Goal: Register for event/course

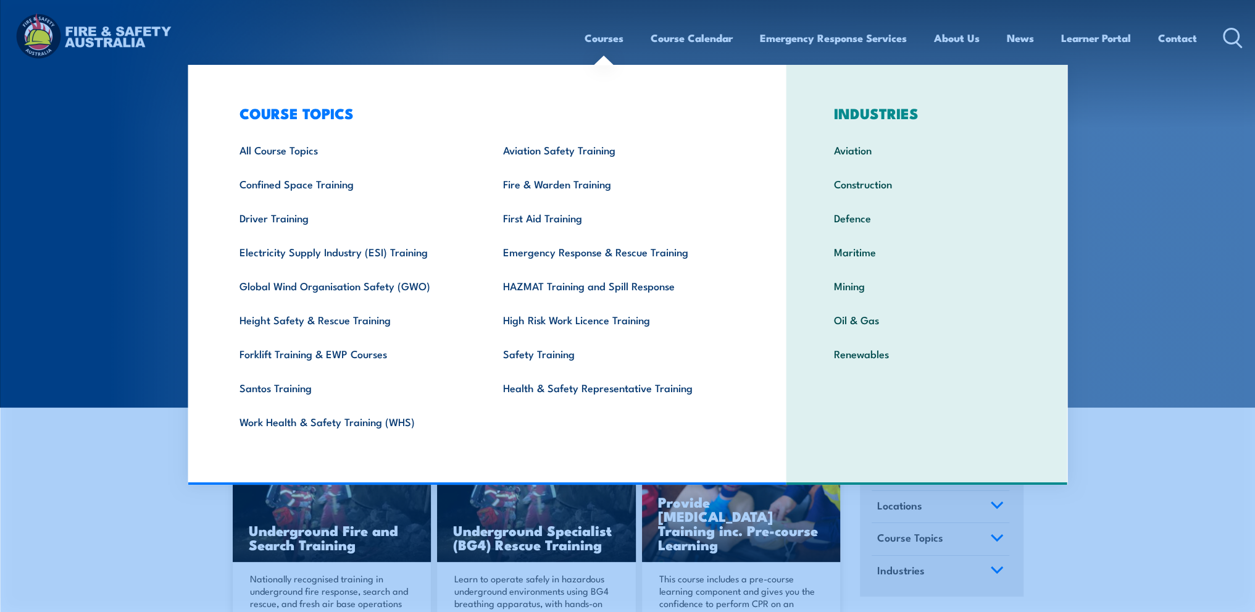
click at [611, 33] on link "Courses" at bounding box center [604, 38] width 39 height 33
click at [629, 186] on link "Fire & Warden Training" at bounding box center [616, 184] width 264 height 34
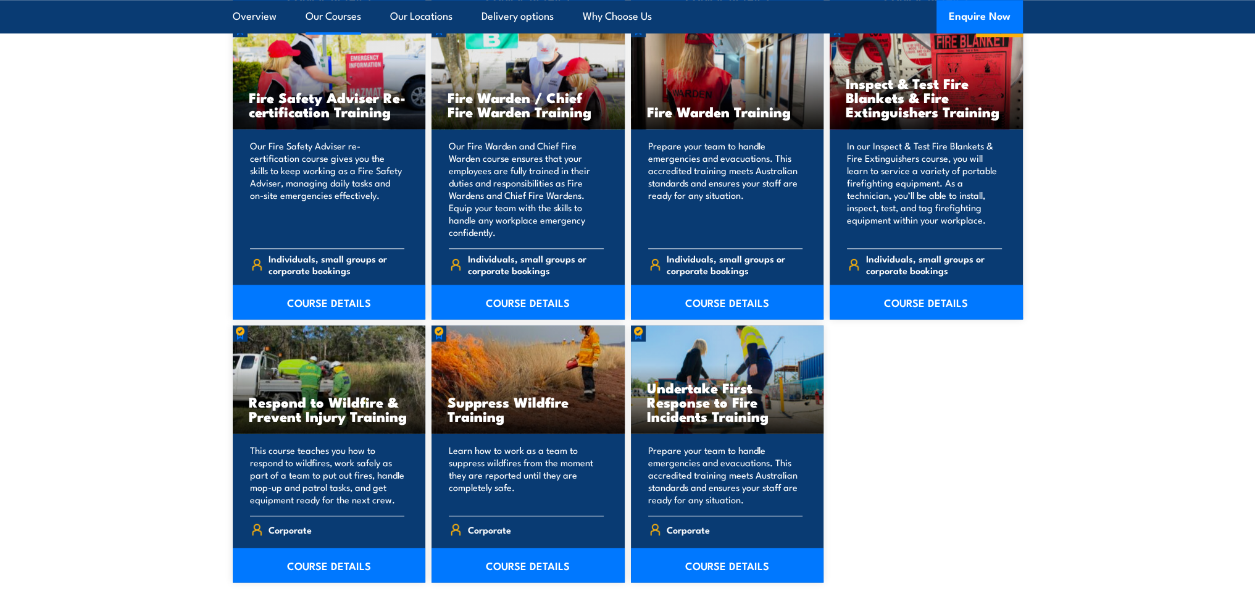
scroll to position [1729, 0]
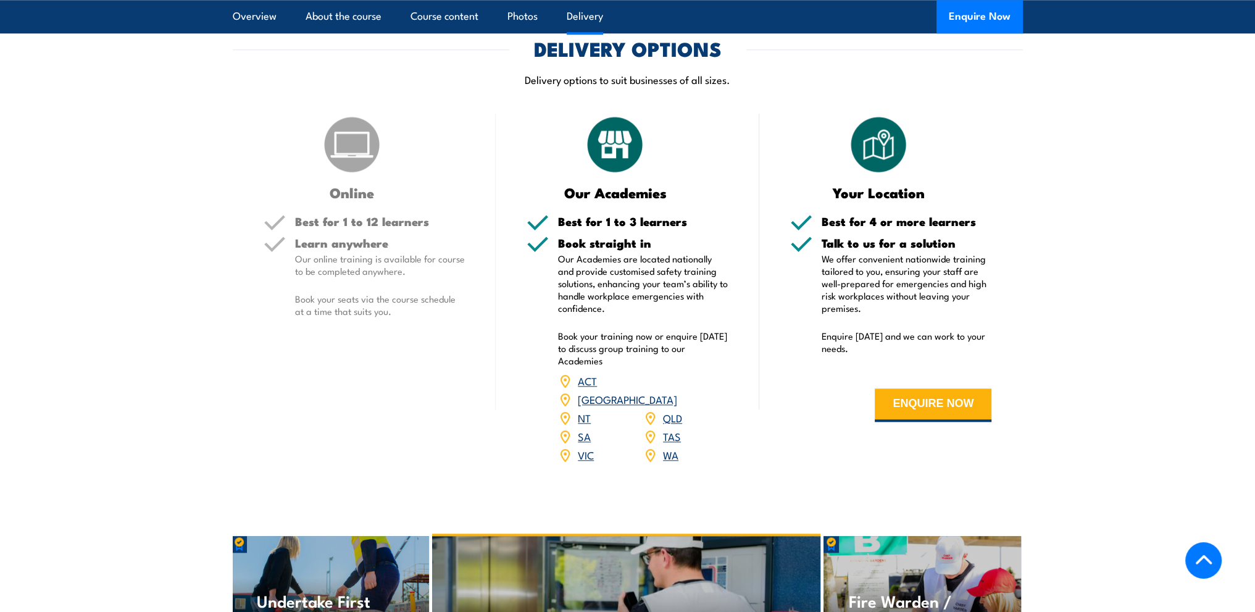
scroll to position [1544, 0]
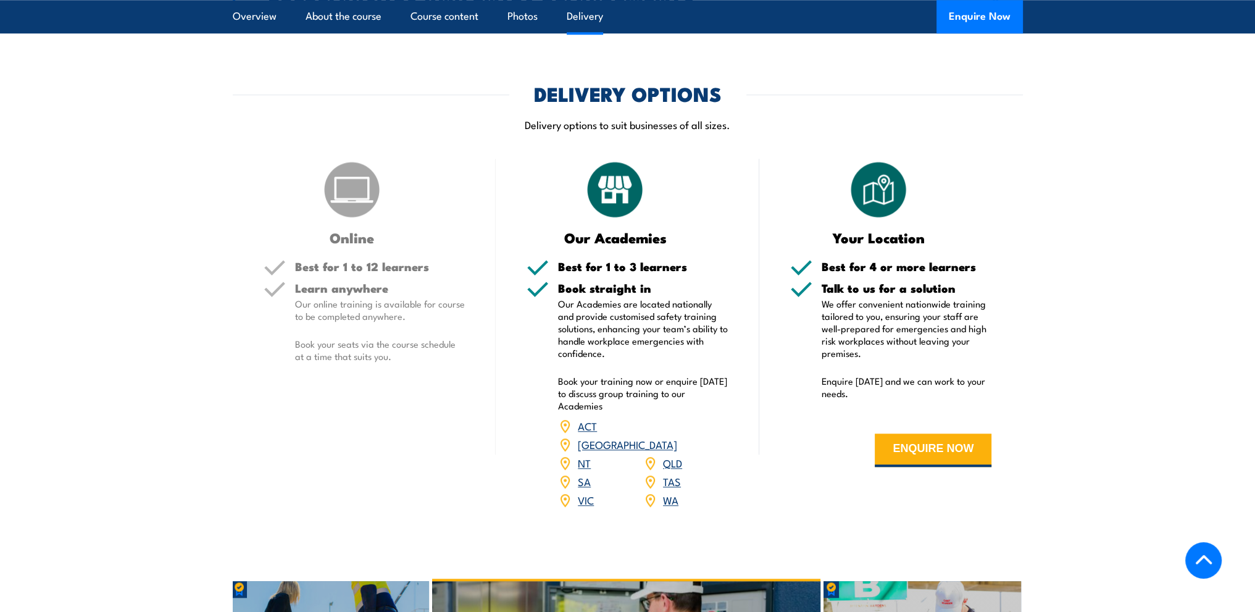
click at [921, 423] on form "ENQUIRE NOW" at bounding box center [891, 450] width 202 height 70
click at [924, 433] on button "ENQUIRE NOW" at bounding box center [933, 449] width 117 height 33
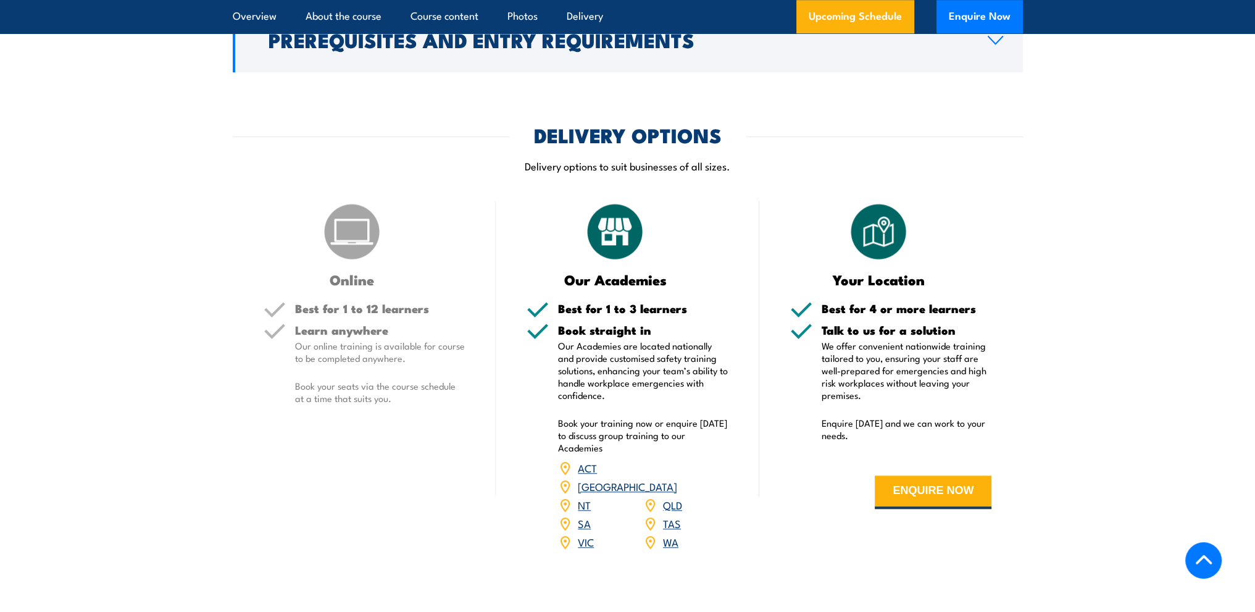
scroll to position [1482, 0]
